Goal: Task Accomplishment & Management: Complete application form

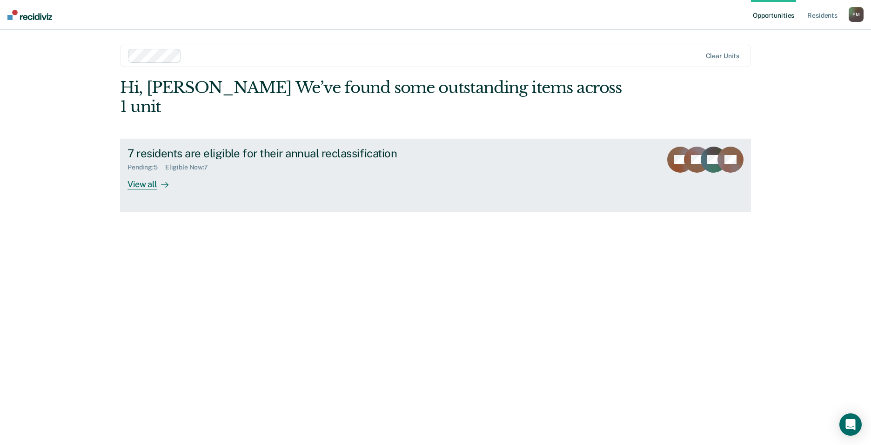
click at [213, 147] on div "7 residents are eligible for their annual reclassification" at bounding box center [290, 153] width 327 height 13
click at [142, 147] on div "7 residents are eligible for their annual reclassification" at bounding box center [290, 153] width 327 height 13
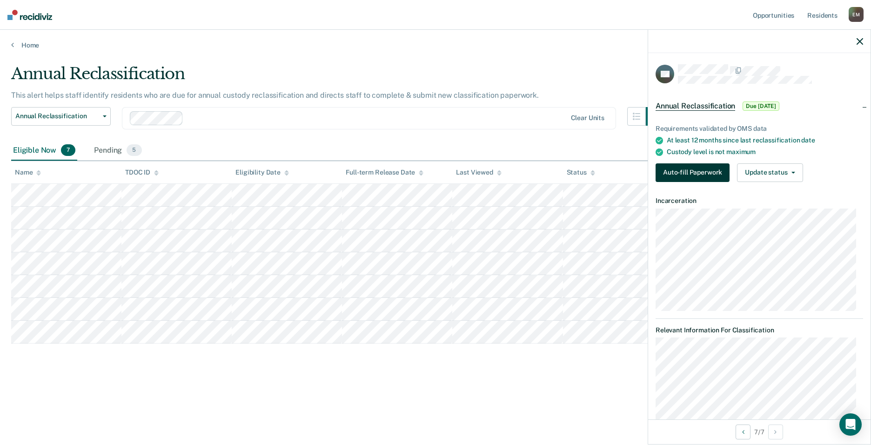
click at [697, 177] on button "Auto-fill Paperwork" at bounding box center [692, 172] width 74 height 19
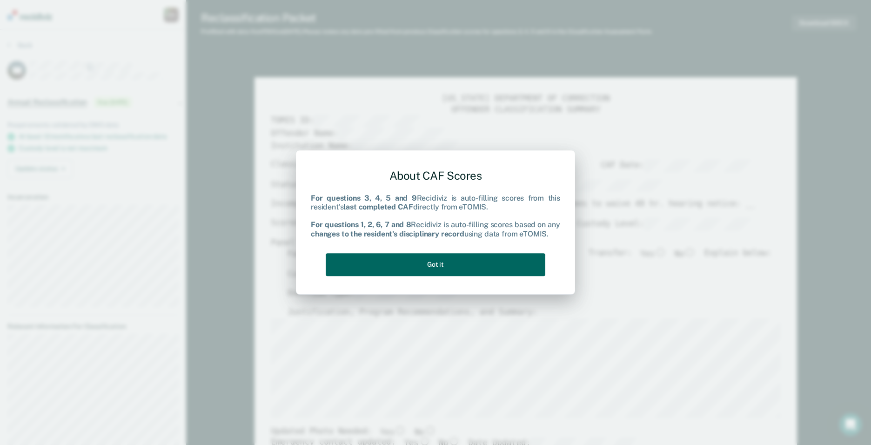
click at [438, 262] on button "Got it" at bounding box center [436, 264] width 220 height 23
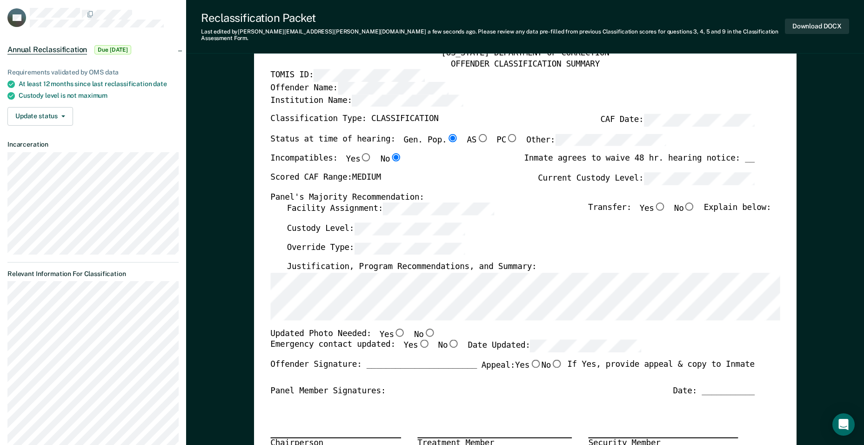
scroll to position [140, 0]
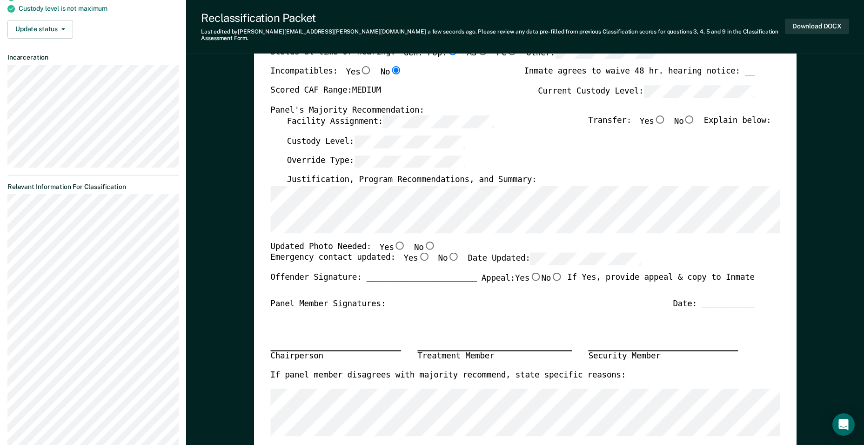
click at [394, 241] on input "Yes" at bounding box center [400, 245] width 12 height 8
type textarea "x"
radio input "true"
click at [418, 253] on input "Yes" at bounding box center [424, 257] width 12 height 8
type textarea "x"
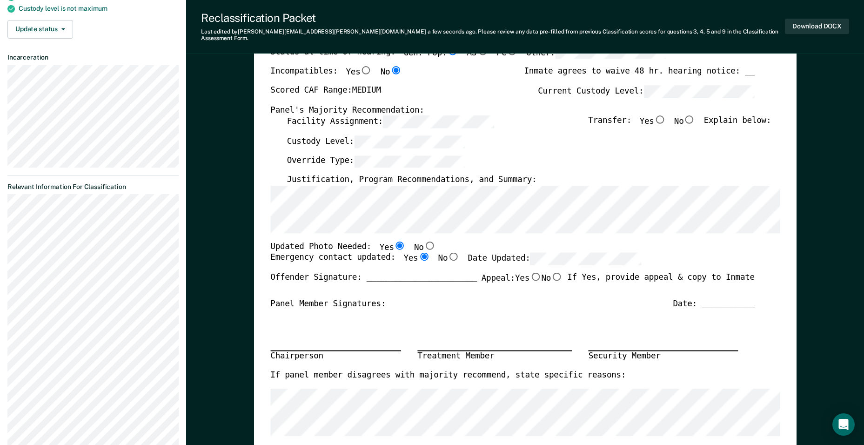
radio input "true"
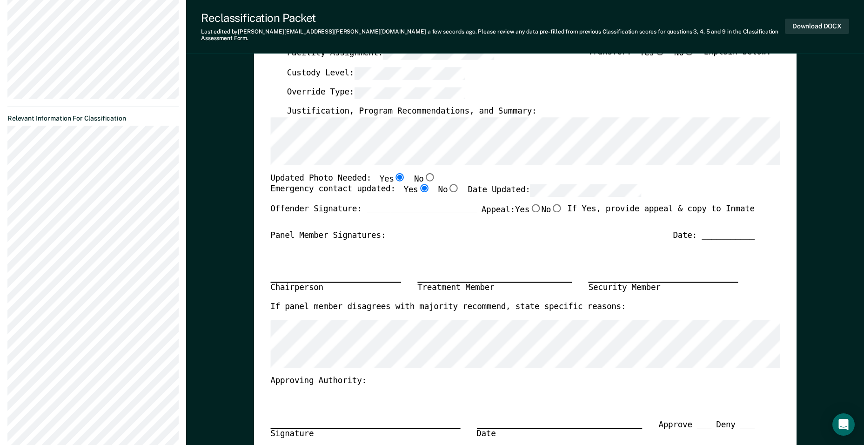
scroll to position [0, 0]
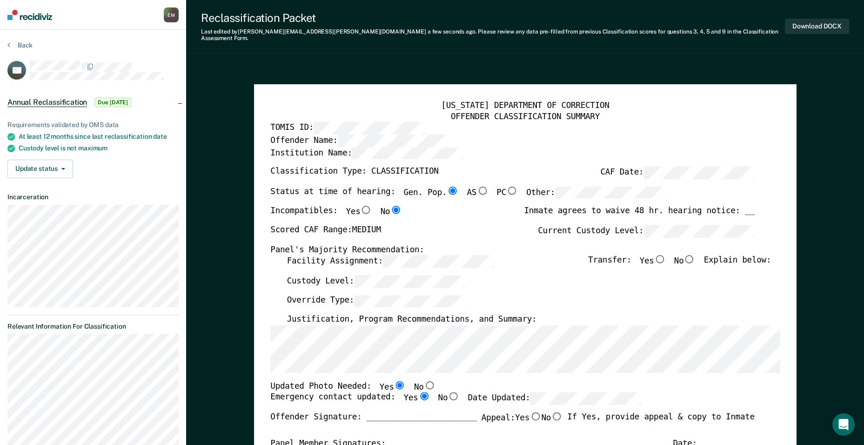
click at [385, 267] on div "Facility Assignment: Transfer: Yes No Explain below:" at bounding box center [529, 265] width 484 height 20
click at [384, 283] on div "Custody Level:" at bounding box center [529, 285] width 484 height 20
click at [601, 275] on div "Custody Level:" at bounding box center [529, 285] width 484 height 20
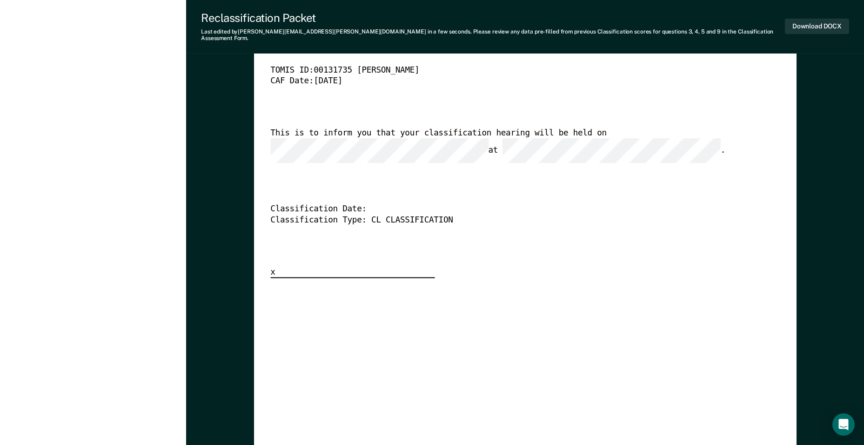
scroll to position [2311, 0]
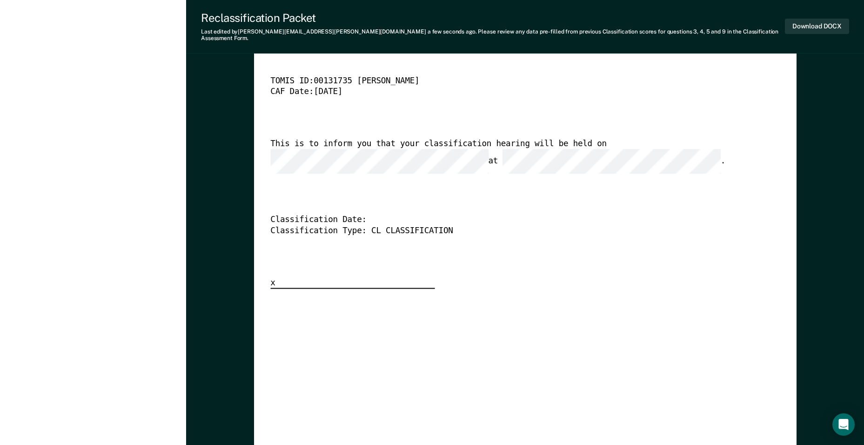
click at [661, 280] on div "[US_STATE] DEPARTMENT OF CORRECTION CLASSIFICATION HEARING NOTICE TOMIS ID: 001…" at bounding box center [524, 351] width 509 height 674
click at [817, 22] on button "Download DOCX" at bounding box center [817, 26] width 64 height 15
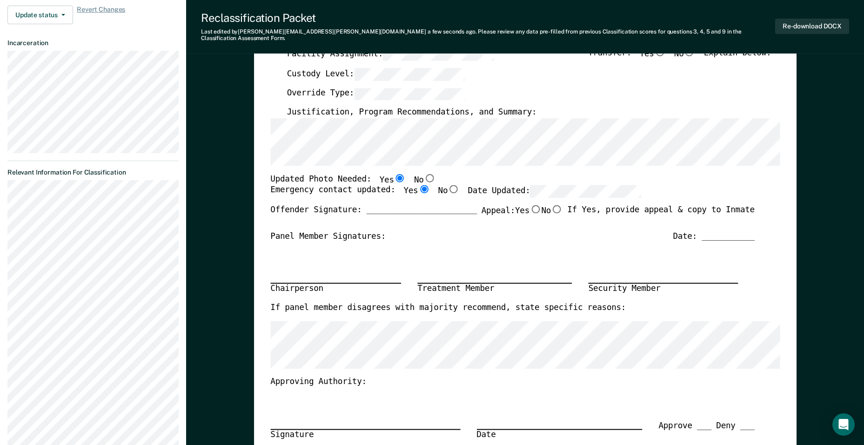
scroll to position [218, 0]
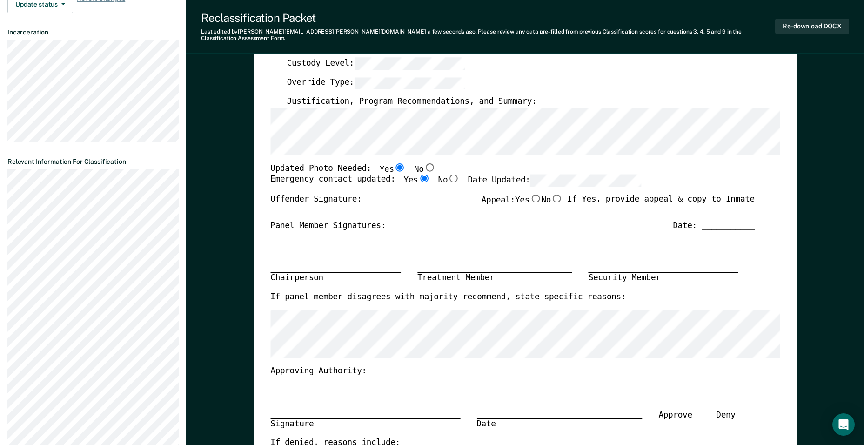
click at [117, 193] on section "Back GS Annual Reclassification Pending Requirements validated by OMS data At l…" at bounding box center [93, 300] width 186 height 976
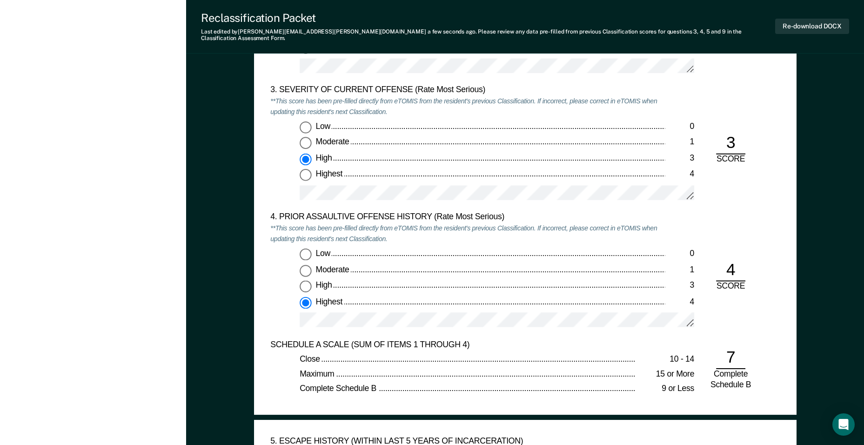
scroll to position [1055, 0]
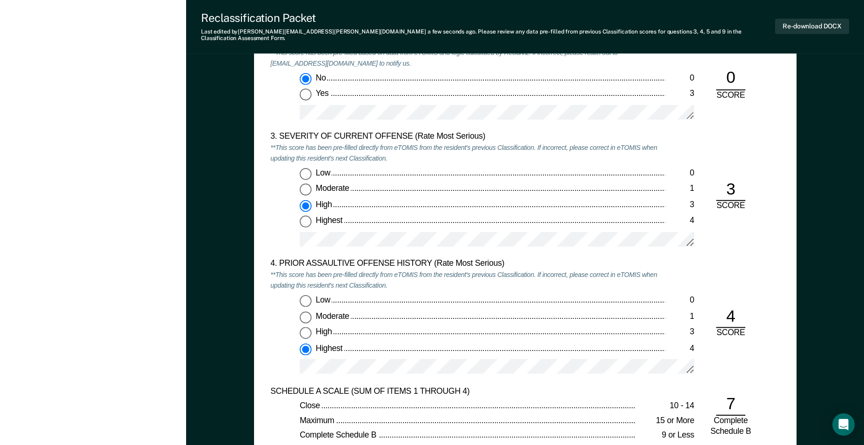
click at [353, 200] on div "High" at bounding box center [489, 205] width 349 height 11
click at [312, 200] on input "High 3" at bounding box center [306, 206] width 12 height 12
drag, startPoint x: 353, startPoint y: 193, endPoint x: 342, endPoint y: 196, distance: 11.1
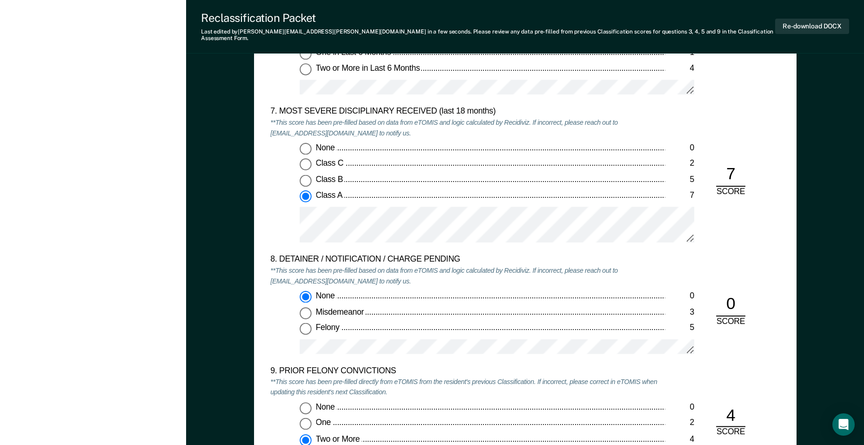
scroll to position [1753, 0]
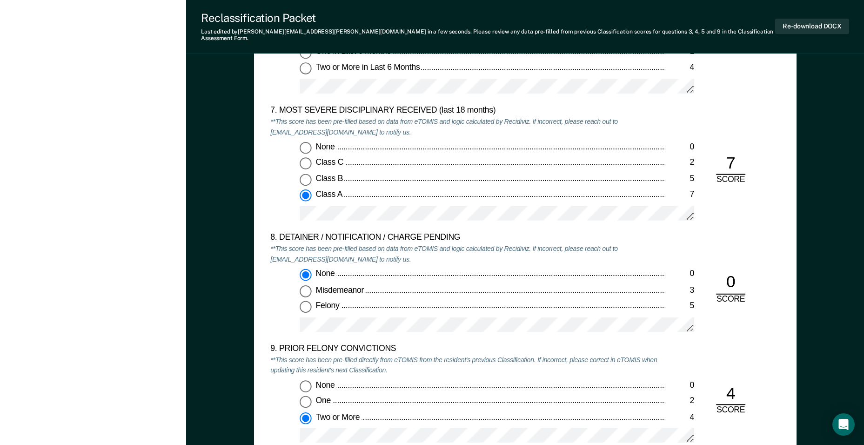
click at [509, 235] on div "8. DETAINER / NOTIFICATION / CHARGE PENDING" at bounding box center [467, 238] width 394 height 11
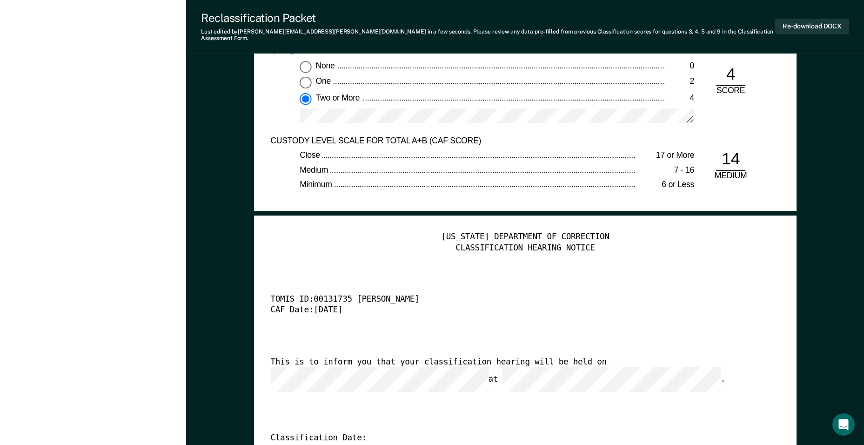
scroll to position [2264, 0]
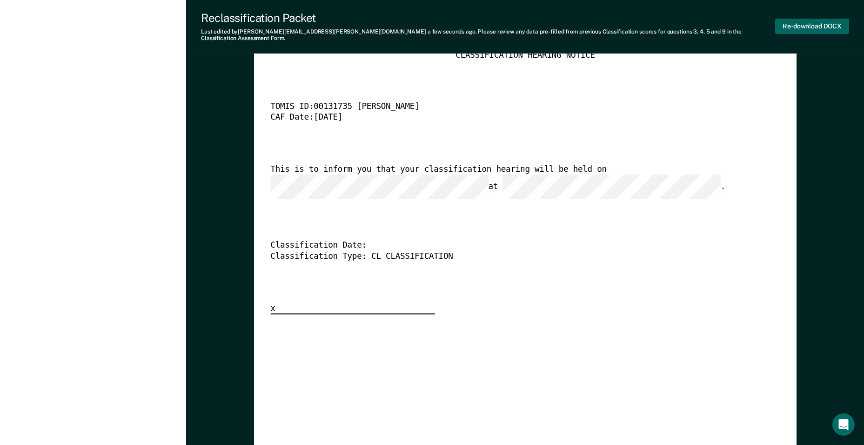
click at [806, 24] on button "Re-download DOCX" at bounding box center [812, 26] width 74 height 15
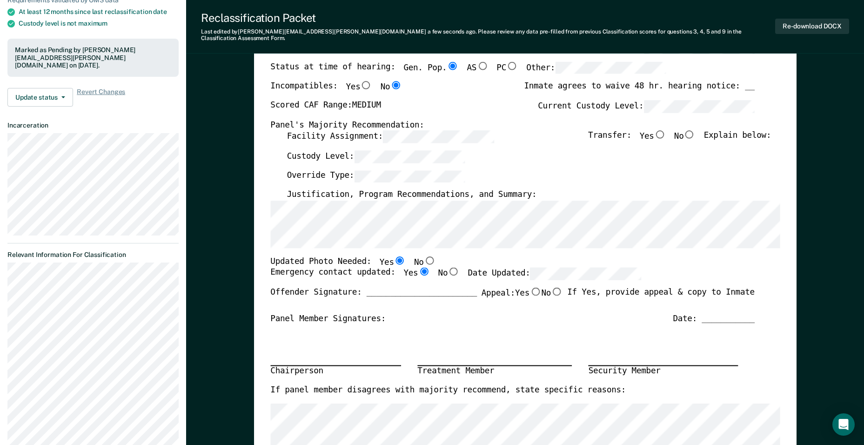
scroll to position [0, 0]
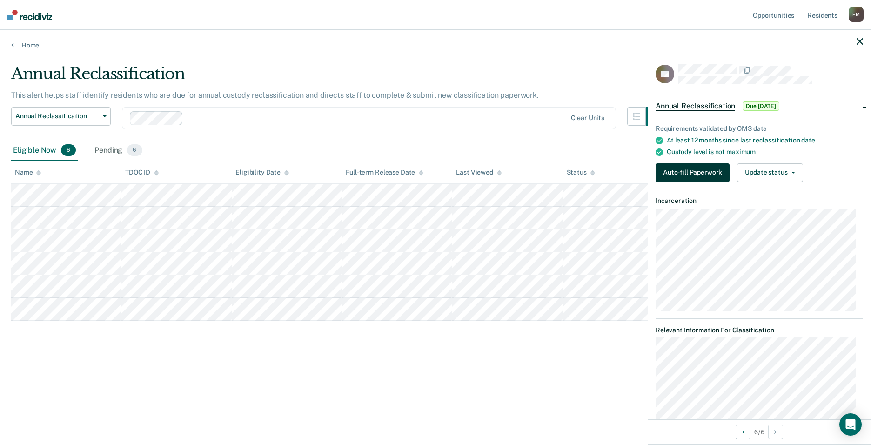
click at [701, 168] on button "Auto-fill Paperwork" at bounding box center [692, 172] width 74 height 19
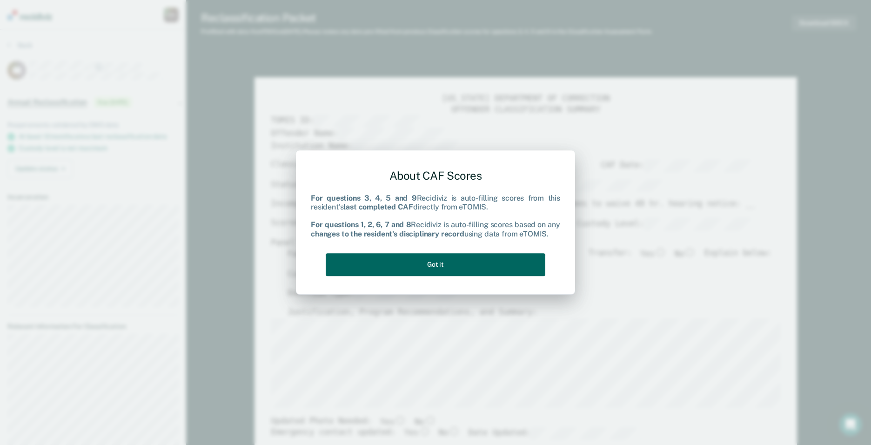
click at [396, 267] on button "Got it" at bounding box center [436, 264] width 220 height 23
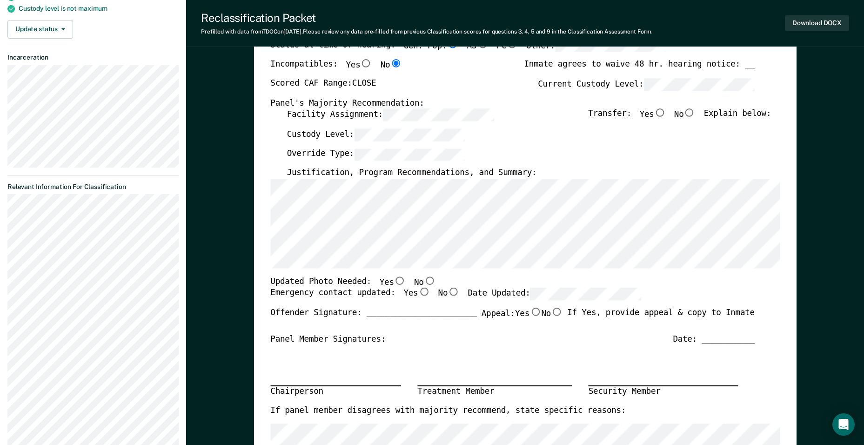
scroll to position [93, 0]
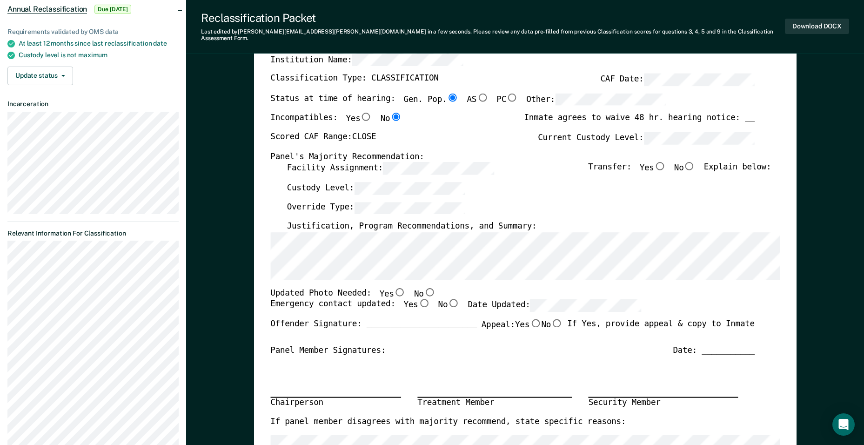
click at [577, 152] on div "Panel's Majority Recommendation:" at bounding box center [512, 156] width 484 height 11
click at [423, 287] on input "No" at bounding box center [429, 291] width 12 height 8
type textarea "x"
radio input "true"
click at [418, 299] on input "Yes" at bounding box center [424, 303] width 12 height 8
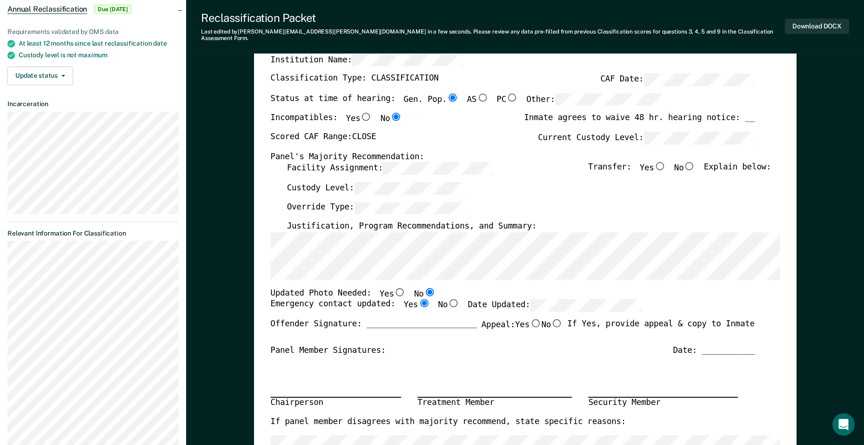
type textarea "x"
radio input "true"
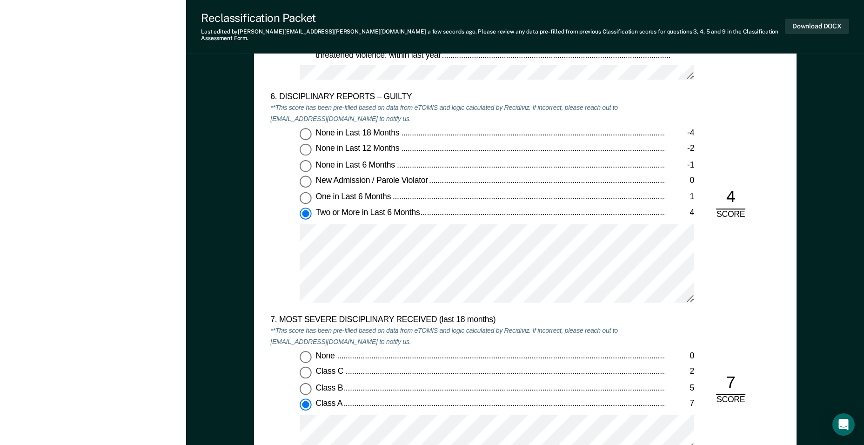
scroll to position [1628, 0]
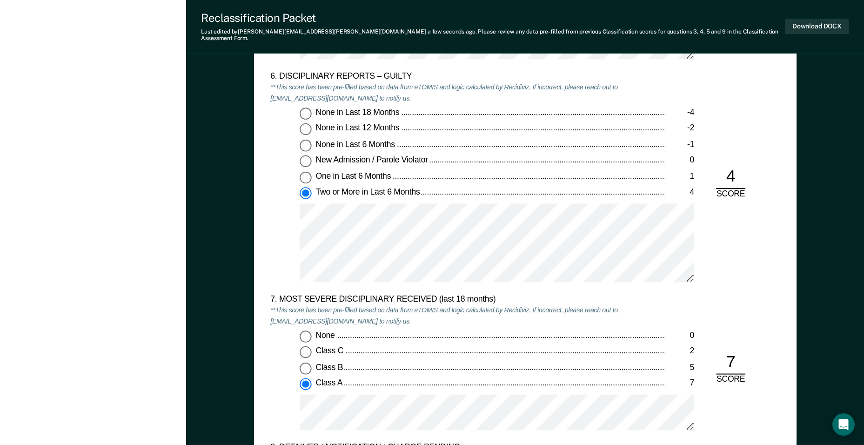
click at [495, 155] on div "New Admission / Parole Violator" at bounding box center [489, 160] width 349 height 11
click at [312, 155] on input "New Admission / Parole Violator 0" at bounding box center [306, 161] width 12 height 12
type textarea "x"
radio input "true"
radio input "false"
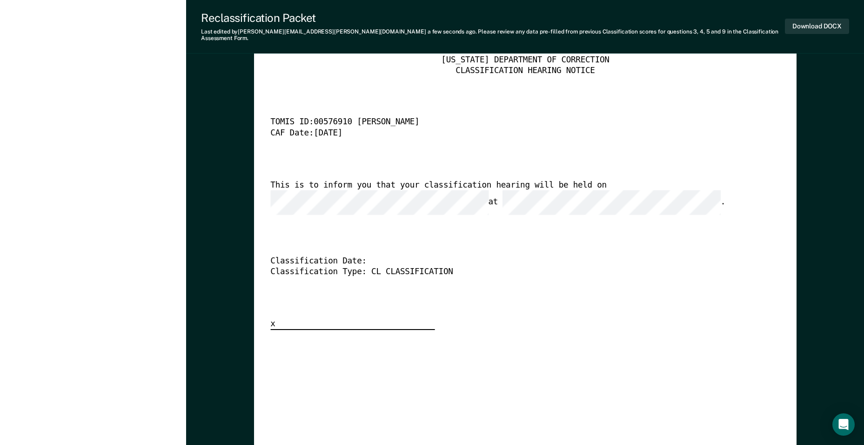
scroll to position [2279, 0]
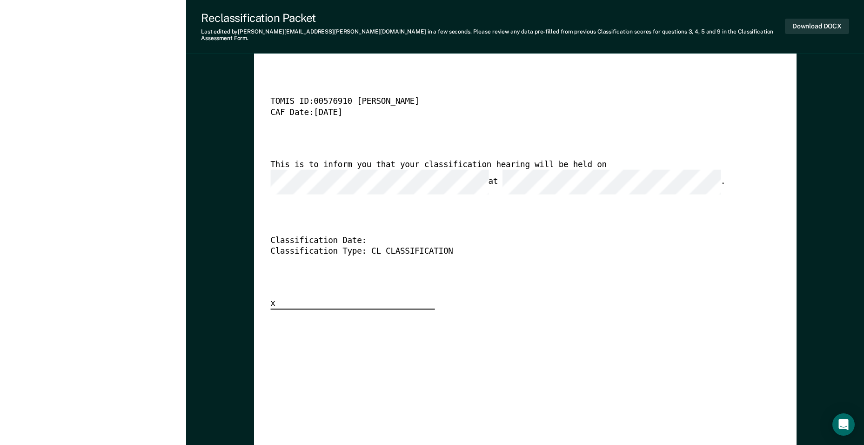
click at [558, 247] on div "Classification Type: CL CLASSIFICATION" at bounding box center [512, 252] width 484 height 11
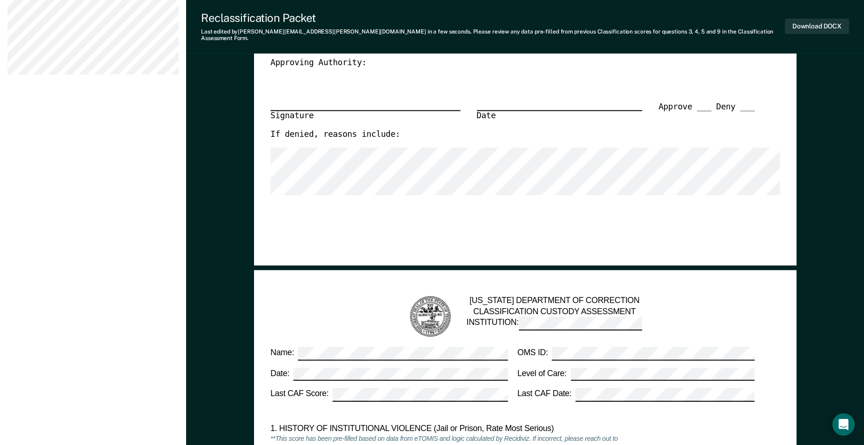
scroll to position [372, 0]
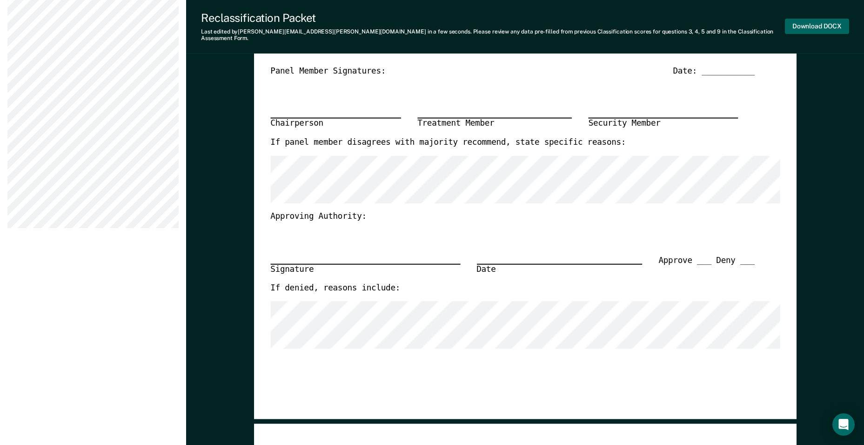
click at [810, 19] on button "Download DOCX" at bounding box center [817, 26] width 64 height 15
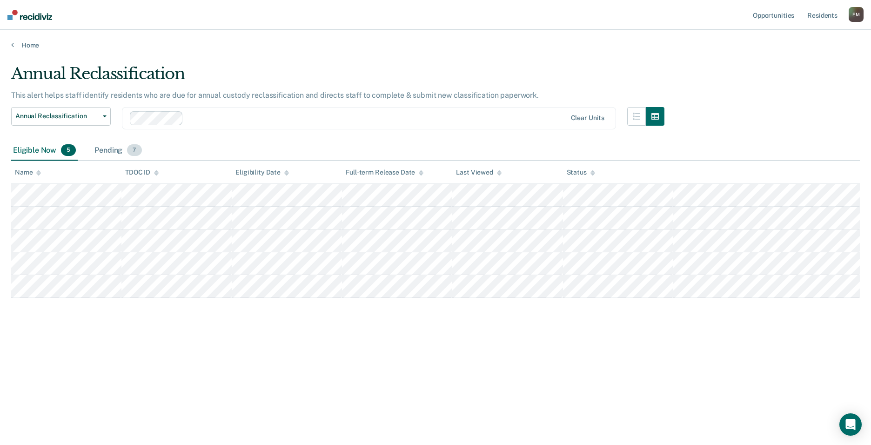
click at [120, 147] on div "Pending 7" at bounding box center [118, 150] width 51 height 20
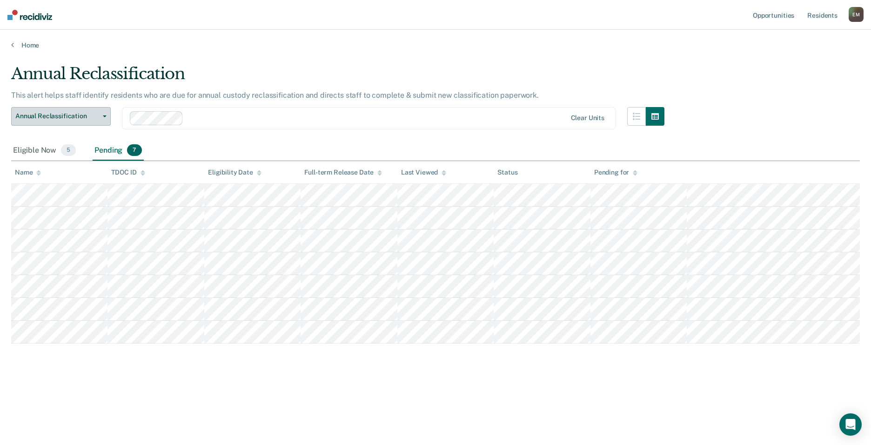
click at [33, 110] on button "Annual Reclassification" at bounding box center [61, 116] width 100 height 19
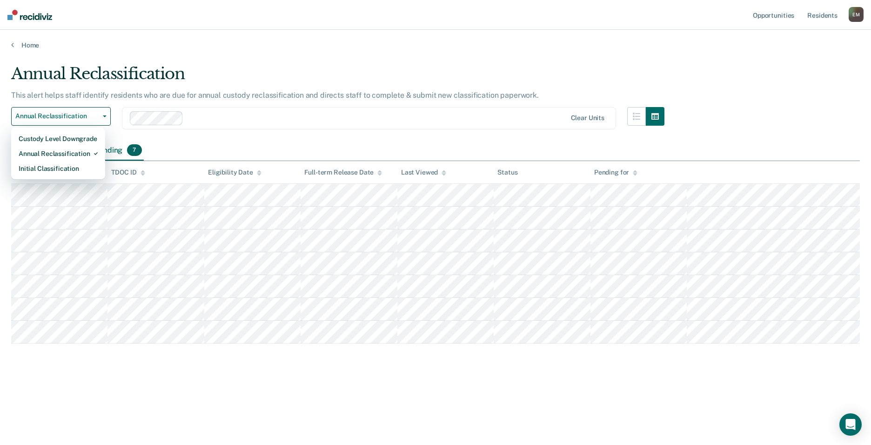
click at [213, 136] on div "Annual Reclassification Custody Level Downgrade Annual Reclassification Initial…" at bounding box center [337, 123] width 653 height 33
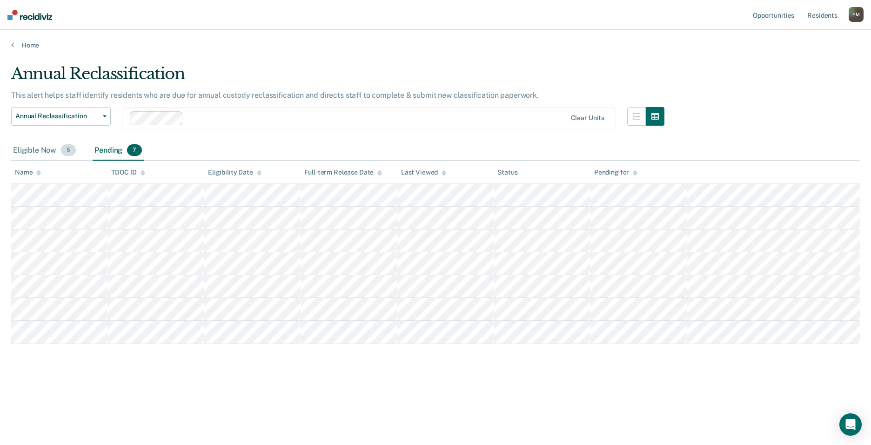
click at [22, 148] on div "Eligible Now 5" at bounding box center [44, 150] width 67 height 20
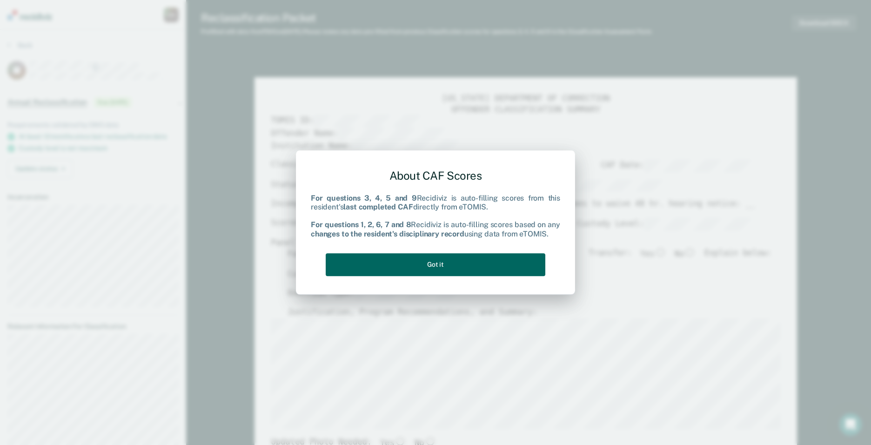
click at [434, 261] on button "Got it" at bounding box center [436, 264] width 220 height 23
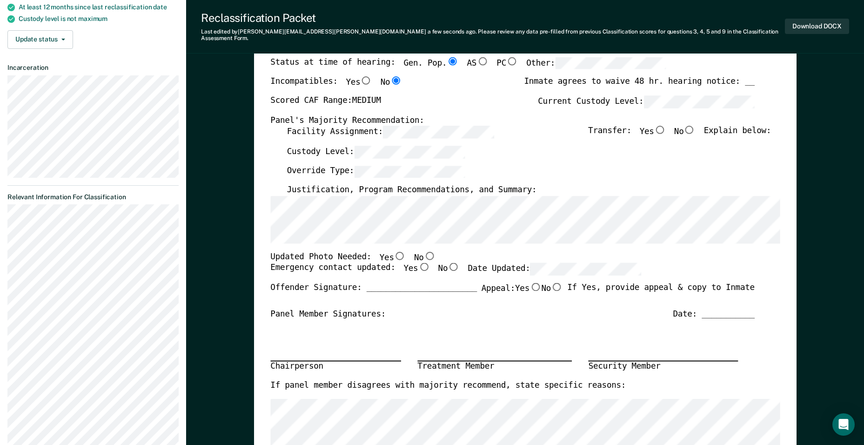
scroll to position [140, 0]
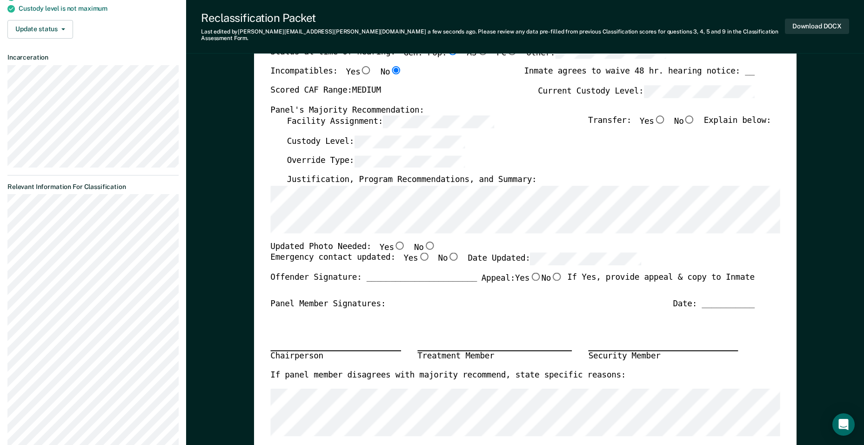
click at [423, 241] on input "No" at bounding box center [429, 245] width 12 height 8
type textarea "x"
radio input "true"
click at [418, 253] on input "Yes" at bounding box center [424, 257] width 12 height 8
type textarea "x"
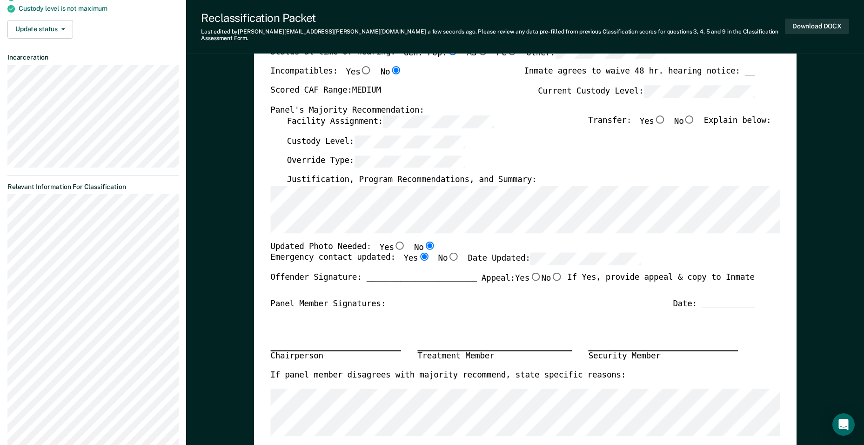
radio input "true"
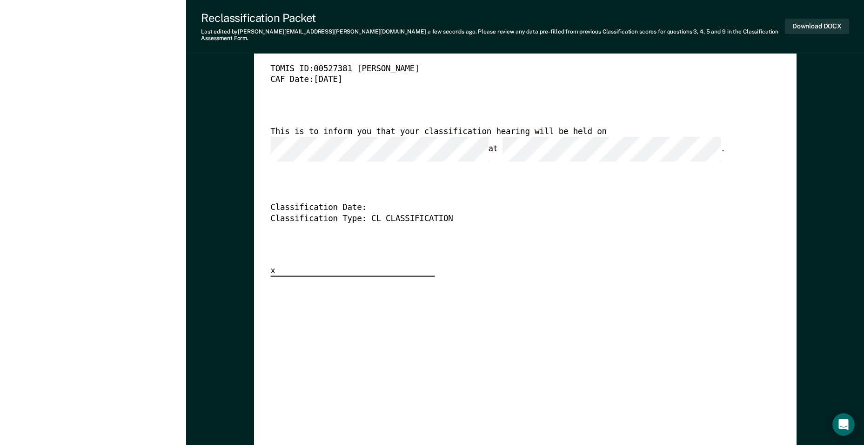
scroll to position [2326, 0]
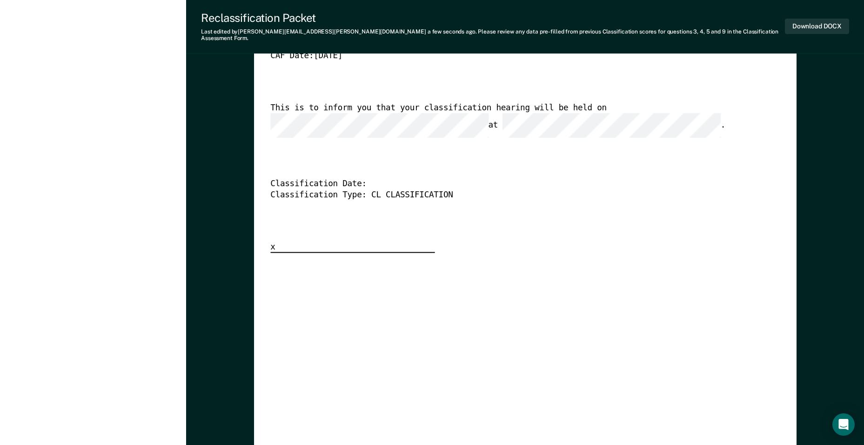
click at [522, 281] on div "[US_STATE] DEPARTMENT OF CORRECTION CLASSIFICATION HEARING NOTICE TOMIS ID: 005…" at bounding box center [524, 315] width 509 height 674
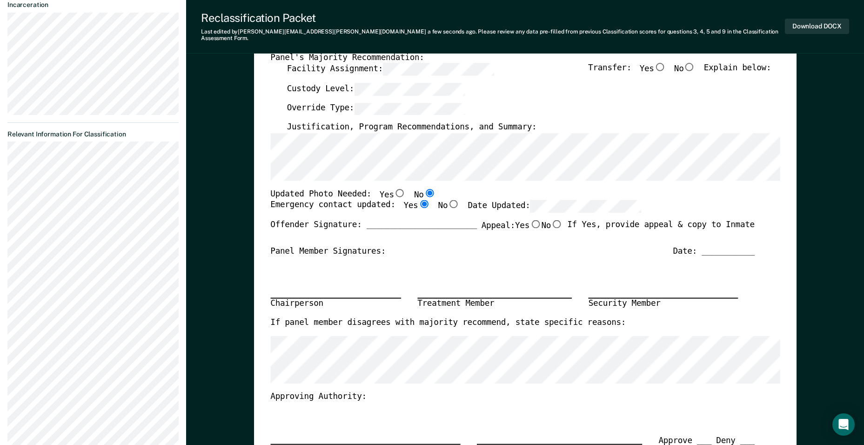
scroll to position [0, 0]
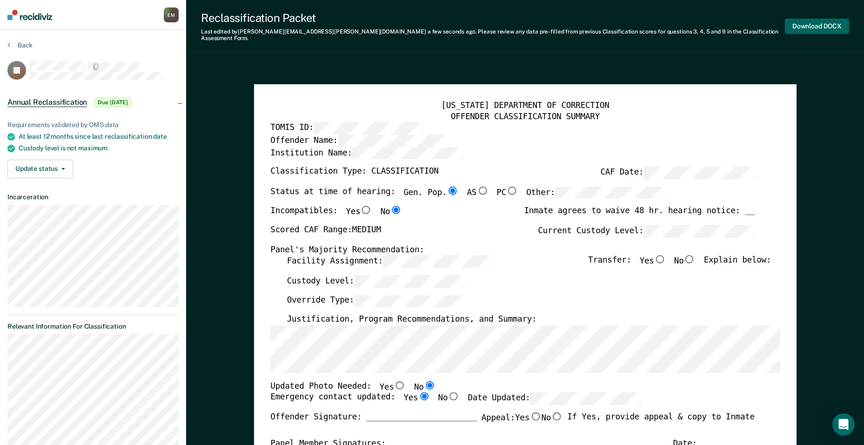
click at [815, 22] on button "Download DOCX" at bounding box center [817, 26] width 64 height 15
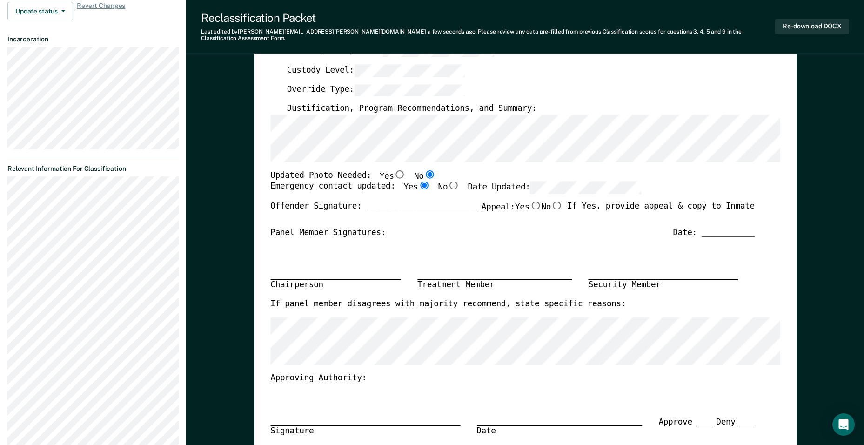
scroll to position [140, 0]
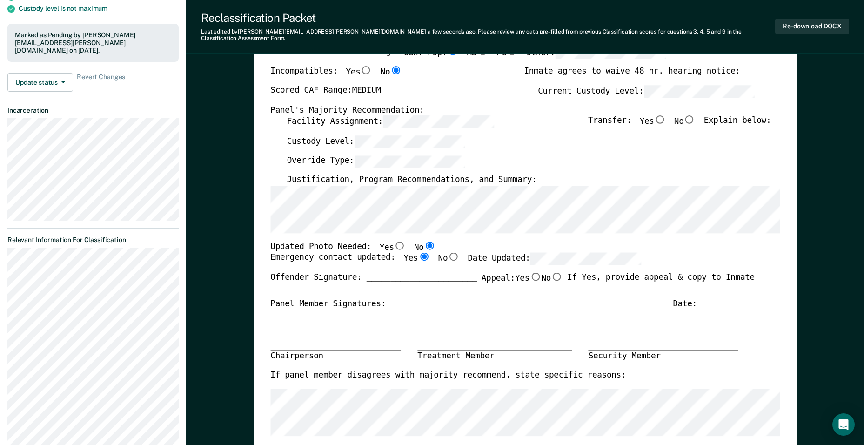
click at [577, 120] on div "Facility Assignment: Transfer: Yes No Explain below:" at bounding box center [529, 125] width 484 height 20
click at [695, 115] on input "No" at bounding box center [689, 119] width 12 height 8
type textarea "x"
radio input "true"
type textarea "x"
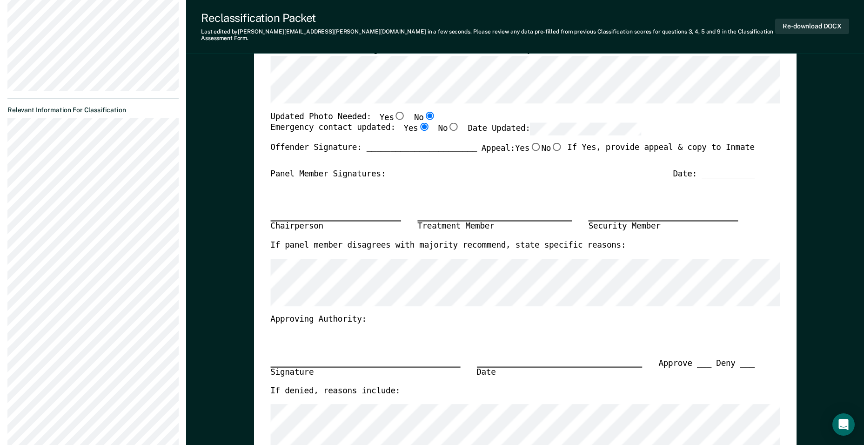
scroll to position [744, 0]
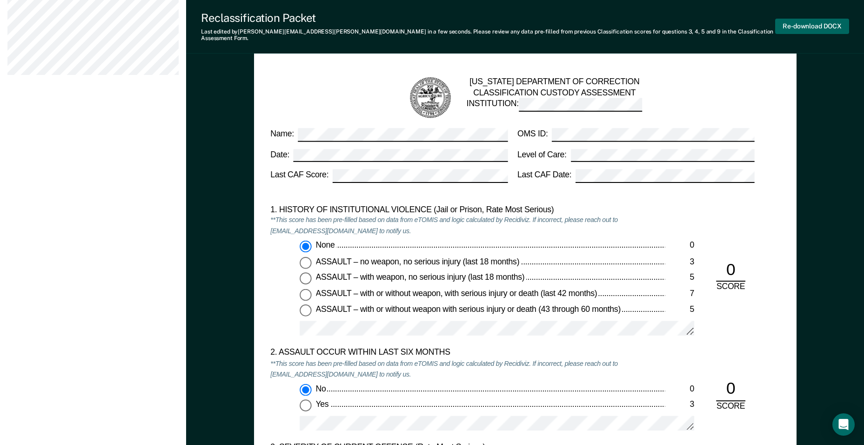
click at [821, 20] on button "Re-download DOCX" at bounding box center [812, 26] width 74 height 15
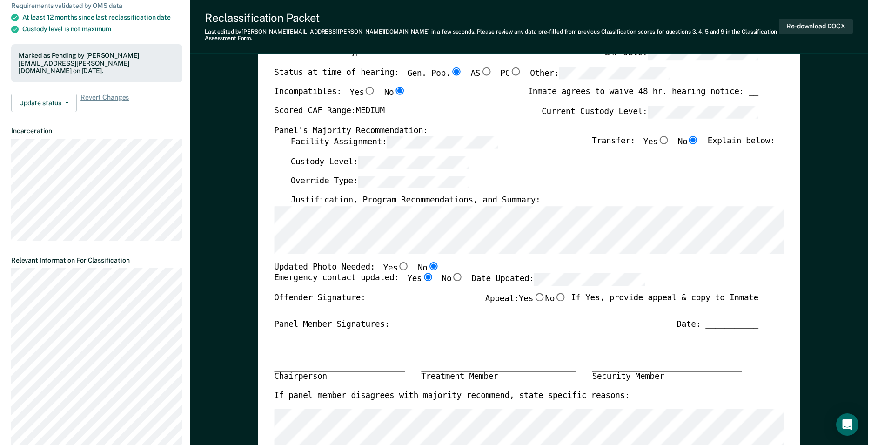
scroll to position [0, 0]
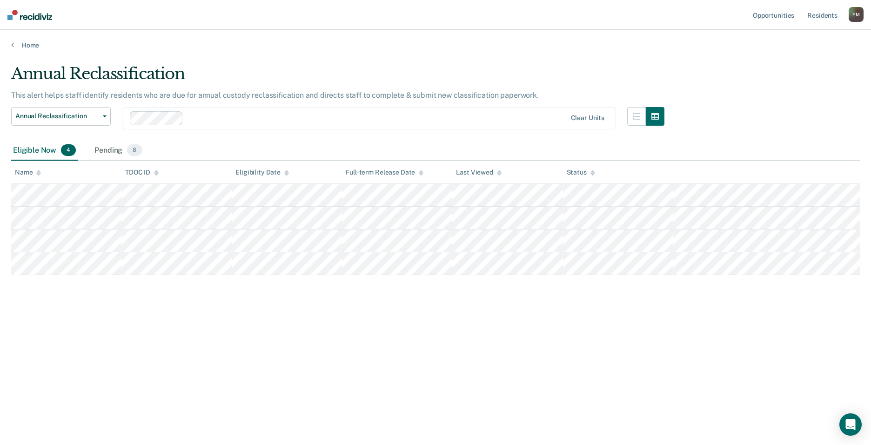
click at [217, 319] on div "Annual Reclassification This alert helps staff identify residents who are due f…" at bounding box center [435, 219] width 848 height 311
